Goal: Transaction & Acquisition: Purchase product/service

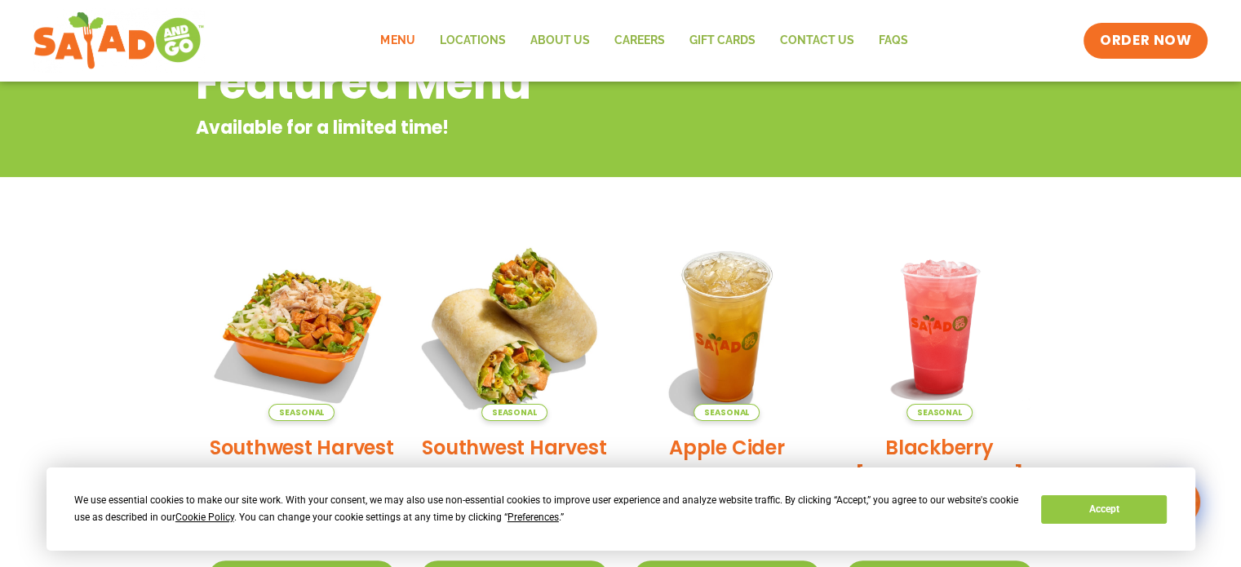
scroll to position [152, 0]
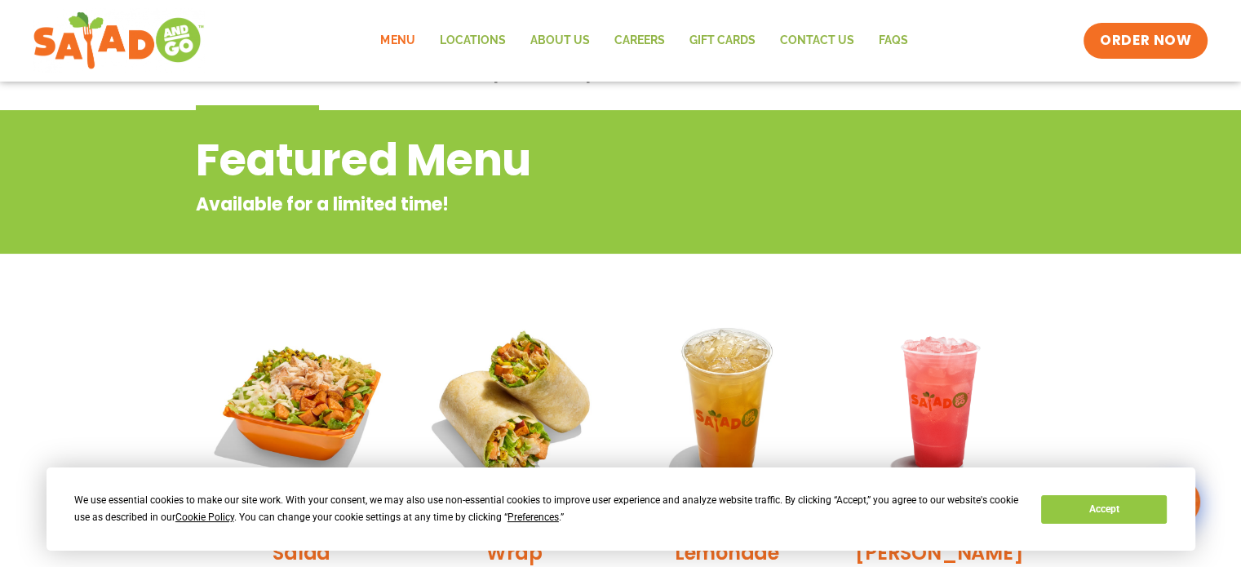
click at [412, 38] on link "Menu" at bounding box center [397, 41] width 59 height 38
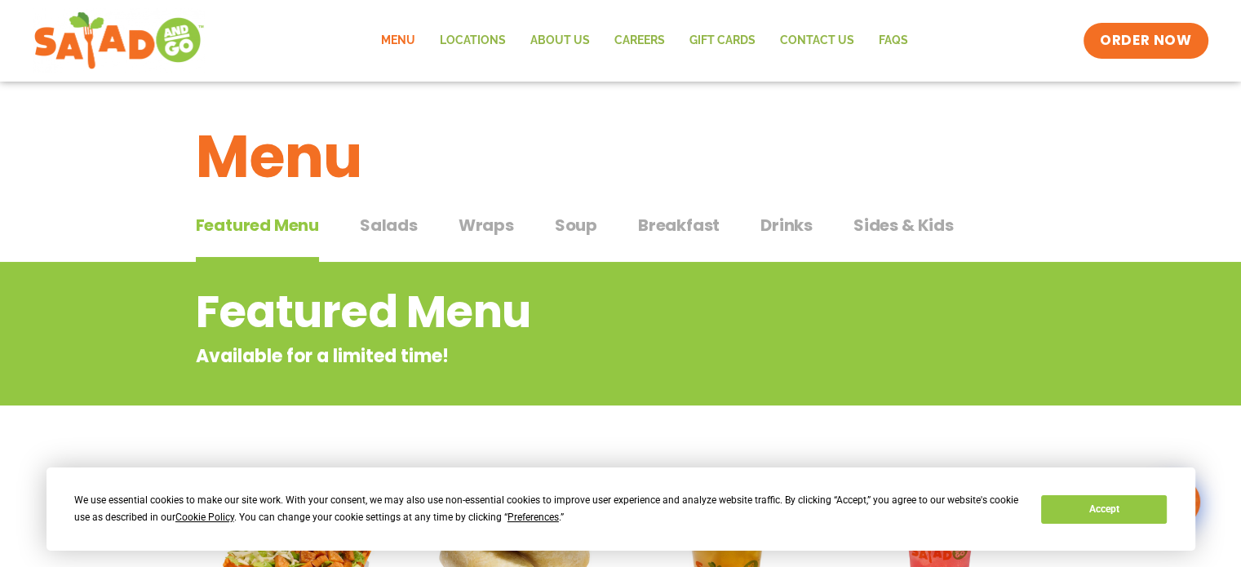
click at [485, 224] on span "Wraps" at bounding box center [485, 225] width 55 height 24
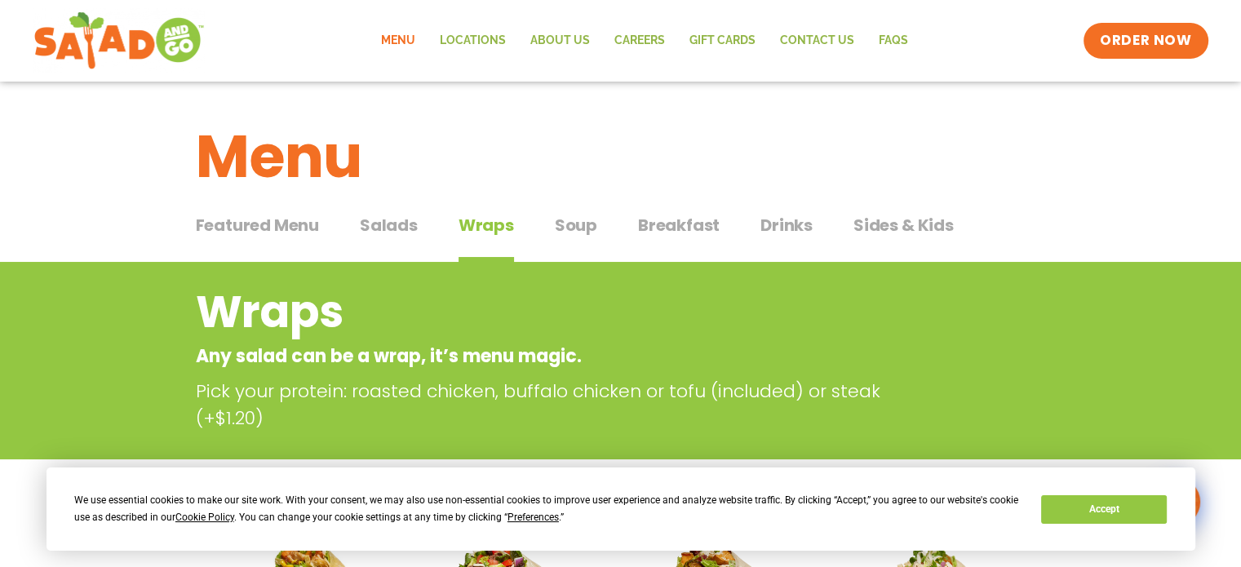
click at [390, 231] on span "Salads" at bounding box center [389, 225] width 58 height 24
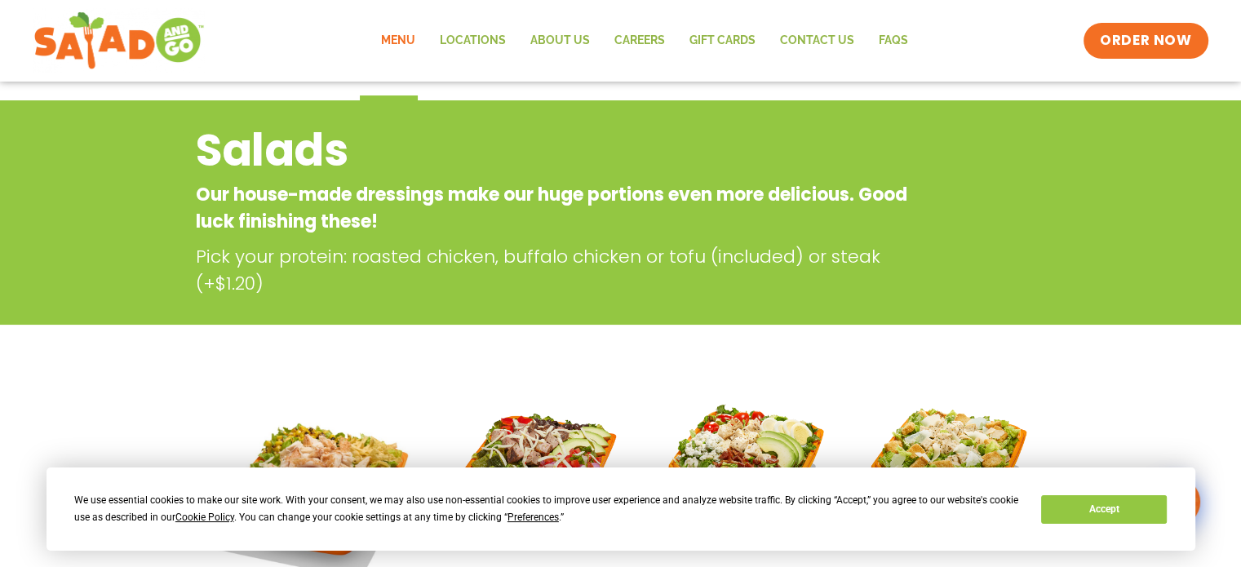
scroll to position [163, 0]
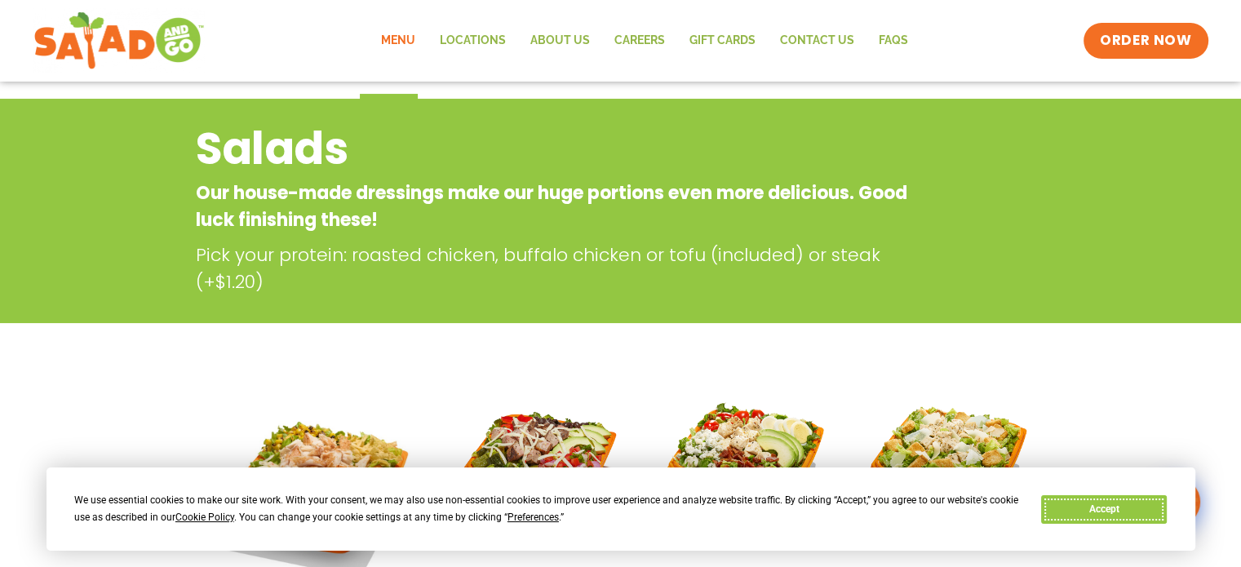
click at [1080, 501] on button "Accept" at bounding box center [1104, 509] width 126 height 29
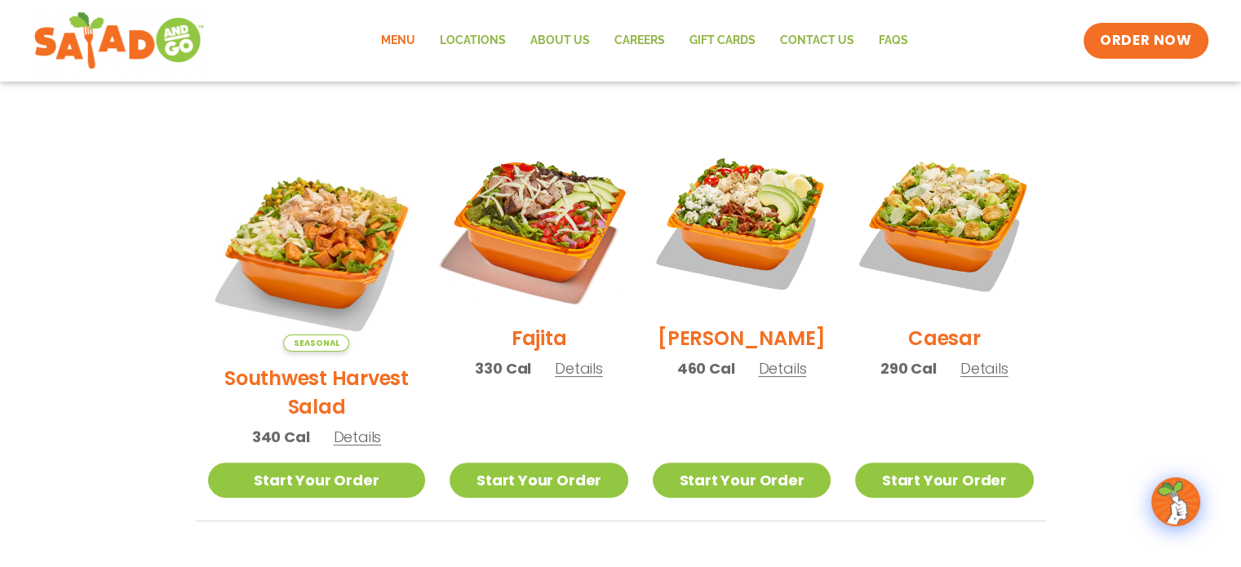
scroll to position [489, 0]
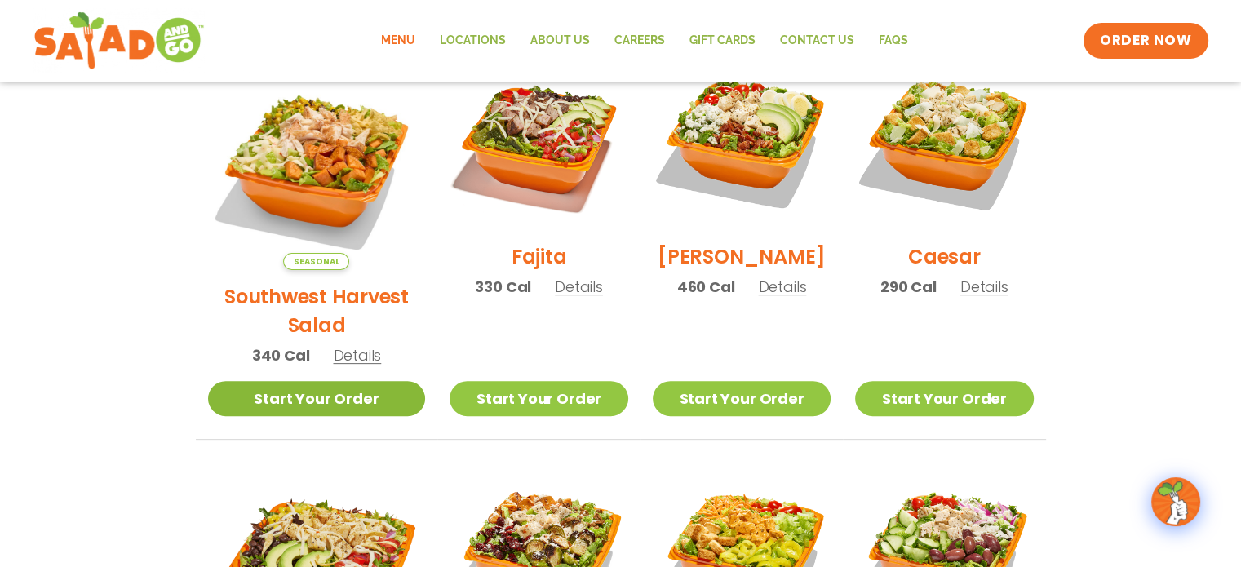
click at [338, 381] on link "Start Your Order" at bounding box center [317, 398] width 218 height 35
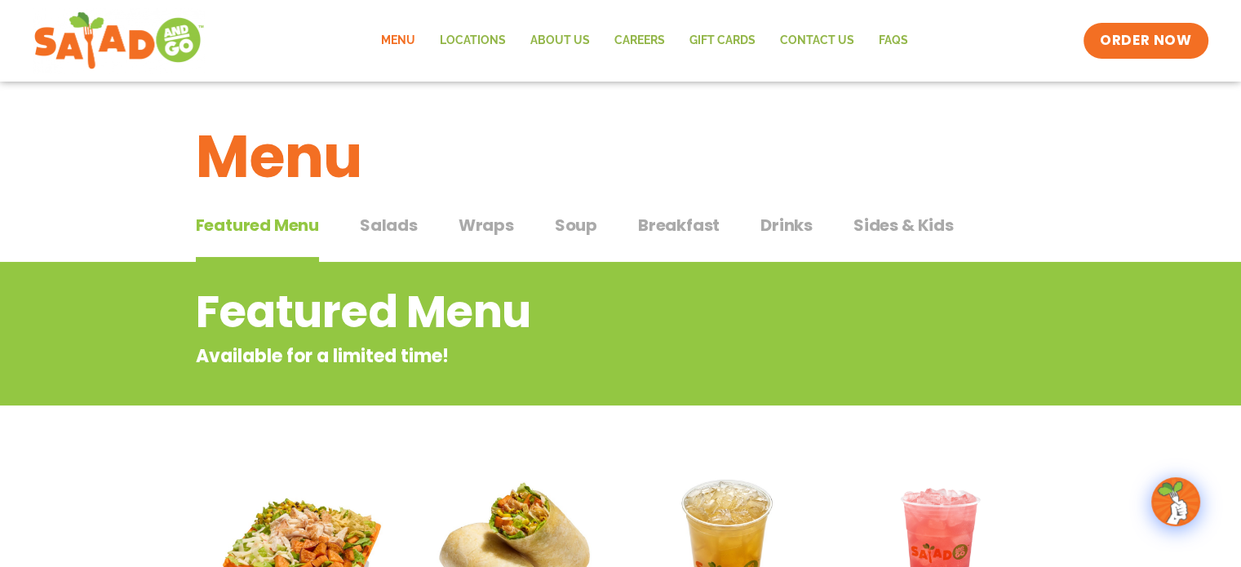
click at [489, 216] on span "Wraps" at bounding box center [485, 225] width 55 height 24
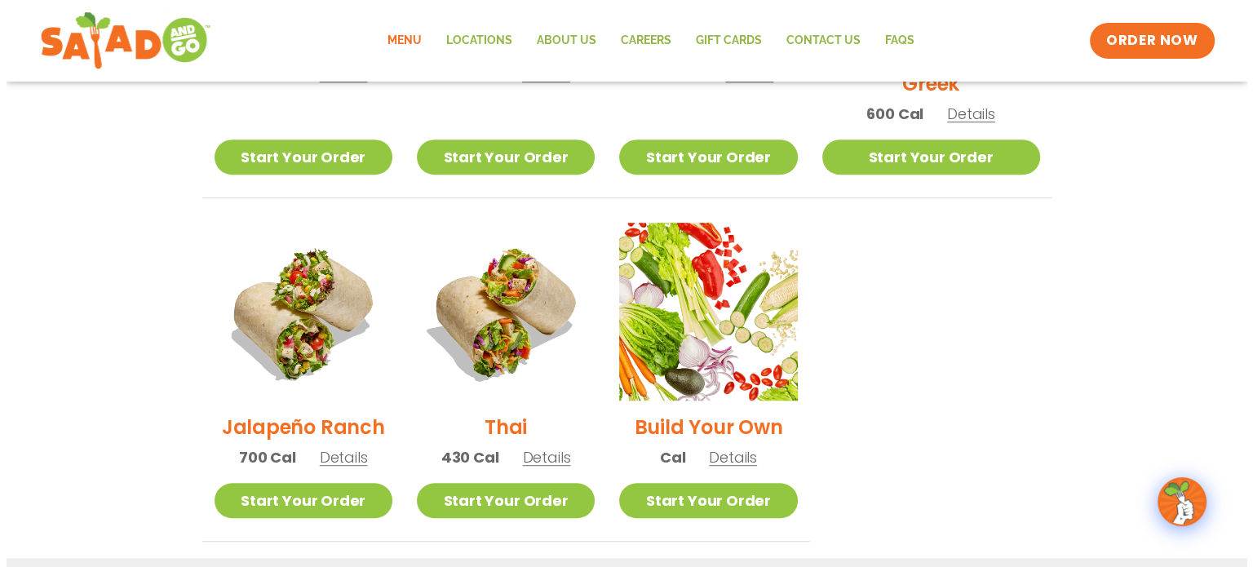
scroll to position [1060, 0]
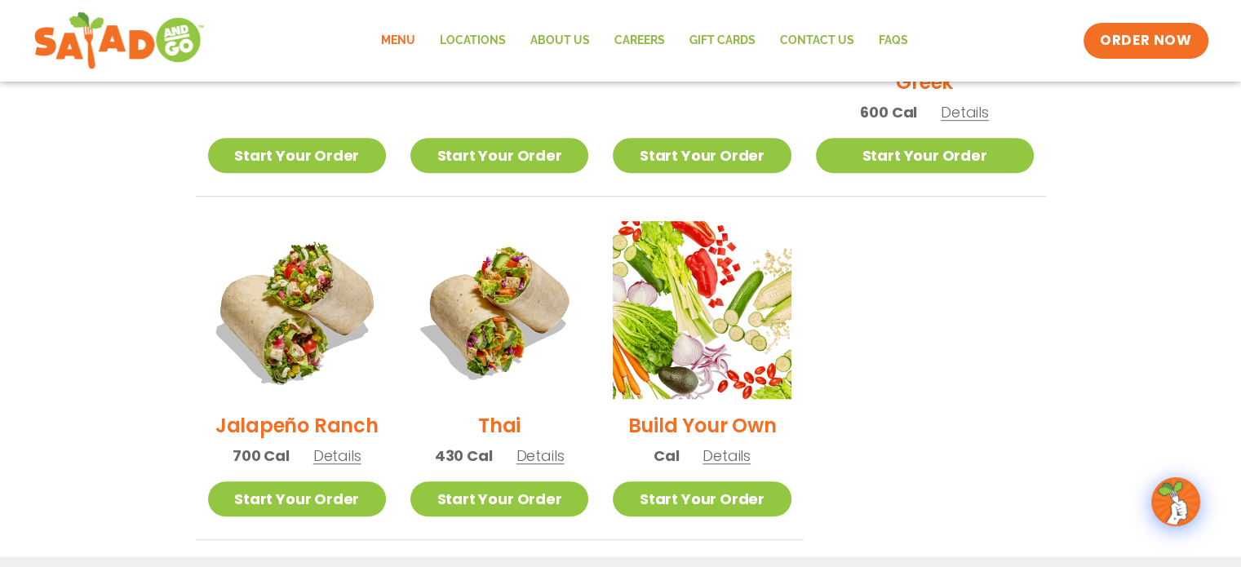
click at [290, 329] on img at bounding box center [296, 310] width 209 height 209
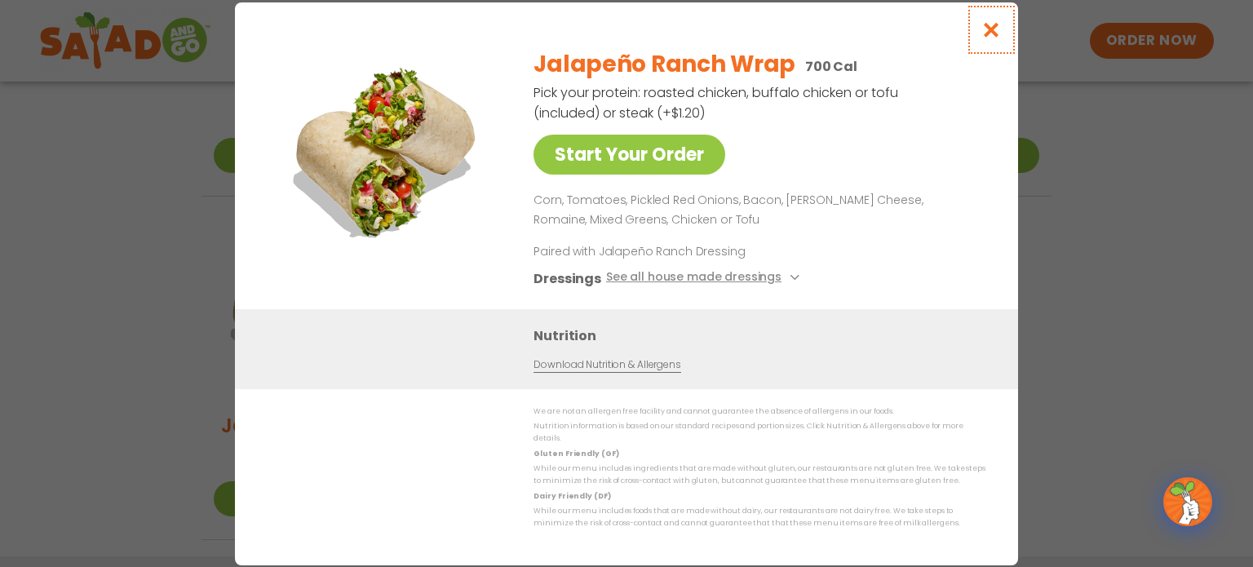
click at [988, 38] on icon "Close modal" at bounding box center [991, 29] width 20 height 17
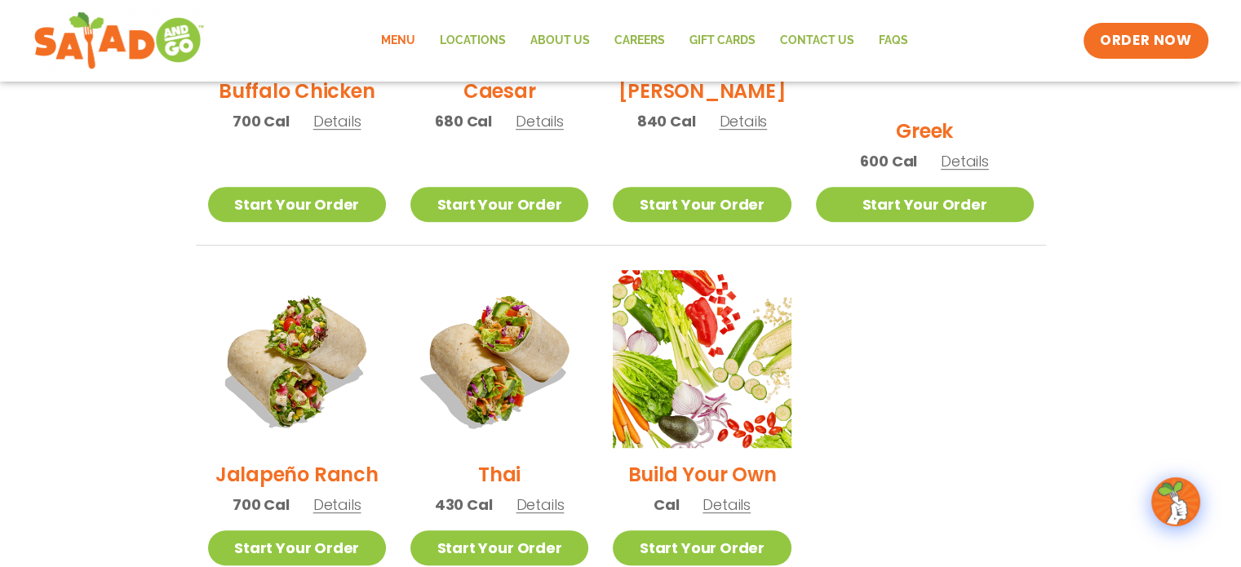
scroll to position [1093, 0]
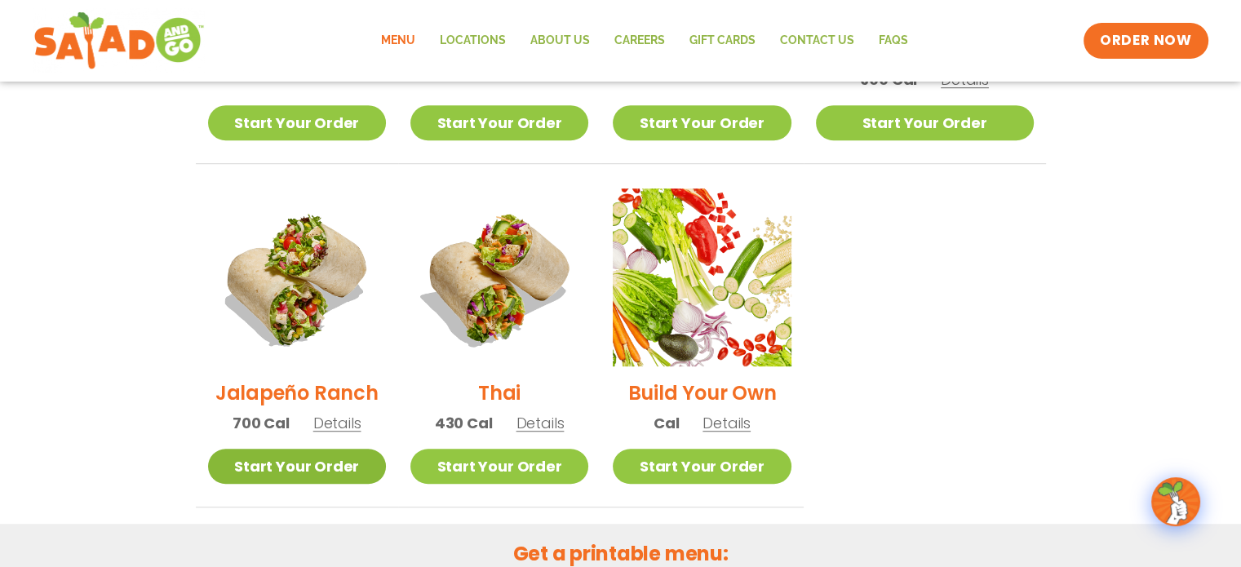
click at [337, 449] on link "Start Your Order" at bounding box center [297, 466] width 178 height 35
